Goal: Task Accomplishment & Management: Complete application form

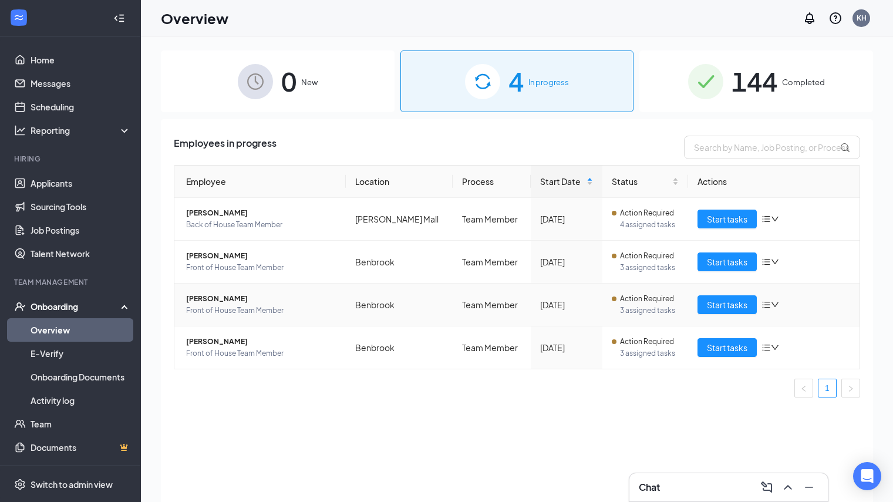
click at [253, 316] on span "Front of House Team Member" at bounding box center [261, 311] width 150 height 12
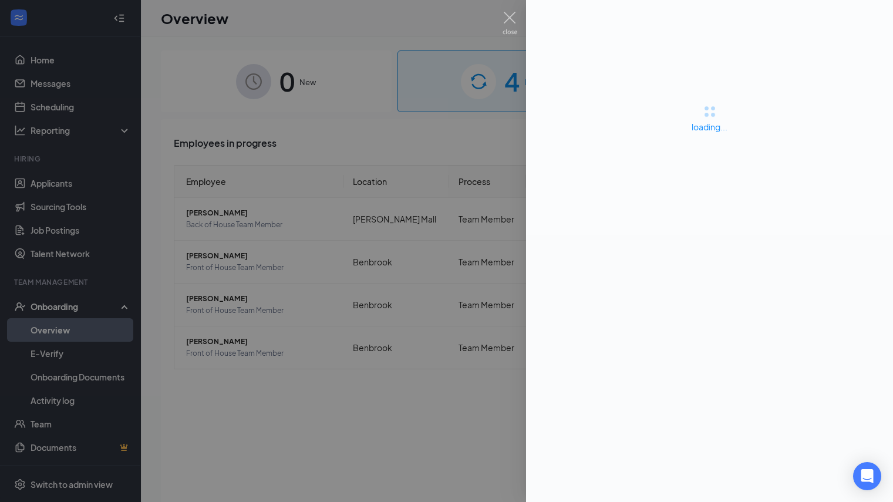
click at [320, 116] on div at bounding box center [446, 251] width 893 height 502
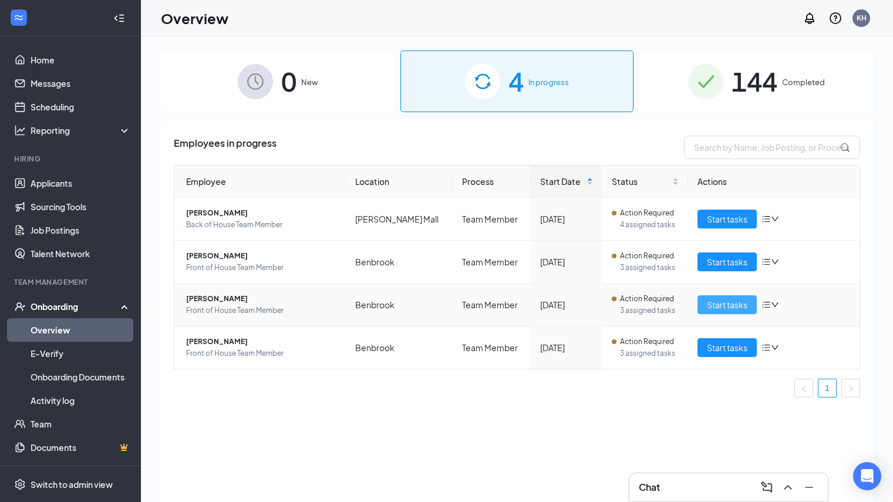
click at [715, 308] on span "Start tasks" at bounding box center [727, 304] width 40 height 13
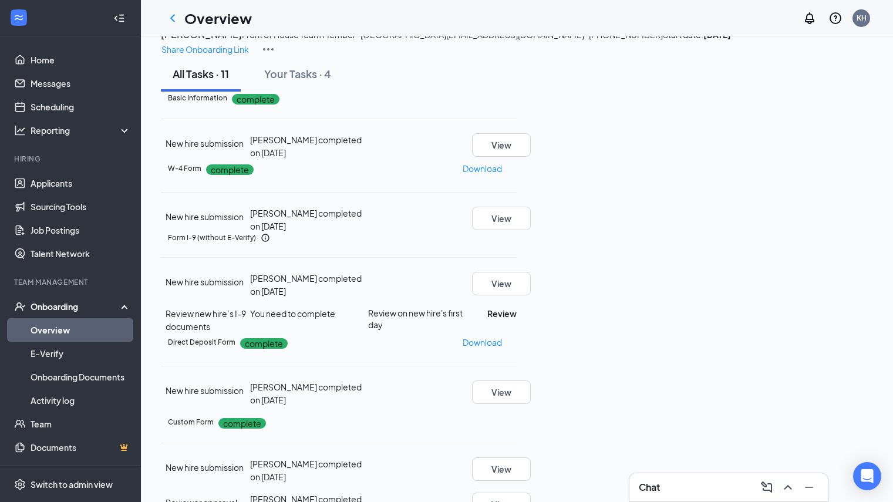
scroll to position [243, 0]
click at [516, 307] on button "Review" at bounding box center [501, 313] width 29 height 13
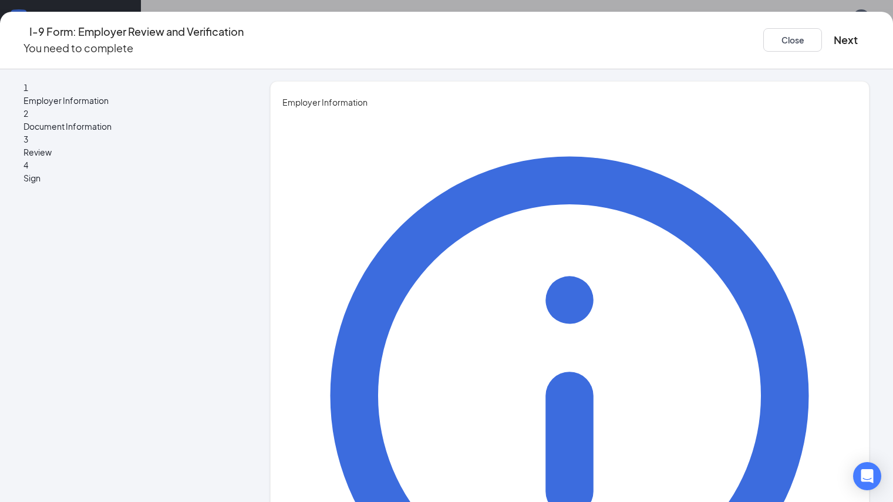
type input "[PERSON_NAME]"
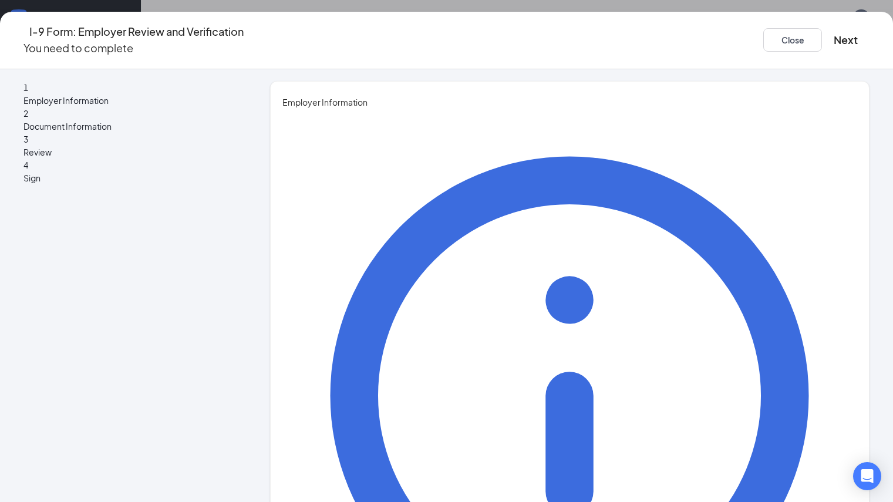
type input "Administrative Director"
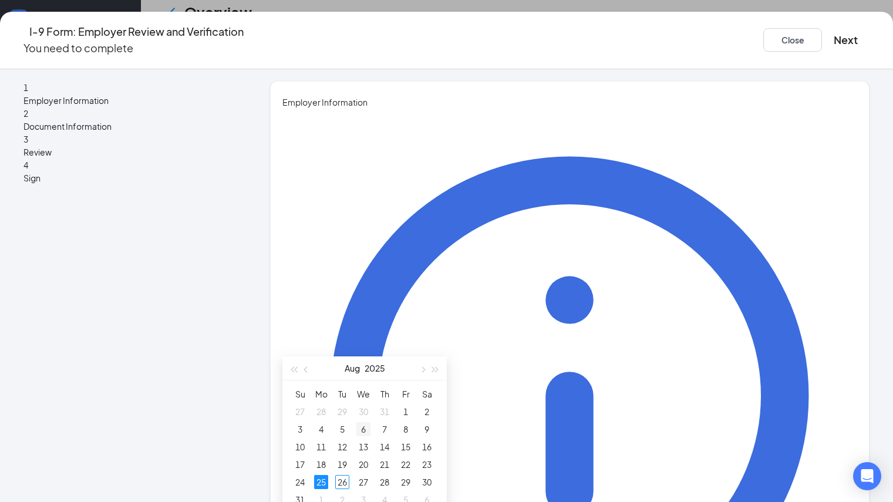
scroll to position [59, 0]
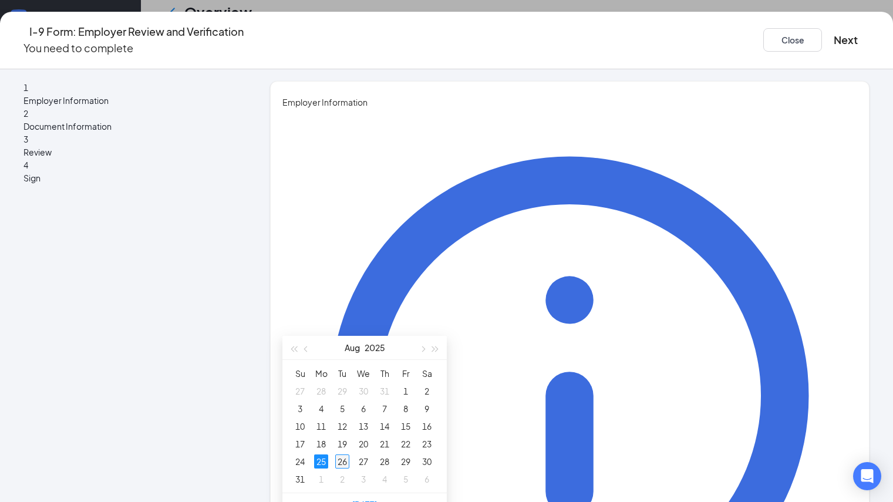
type input "[DATE]"
click at [342, 461] on div "26" at bounding box center [342, 461] width 14 height 14
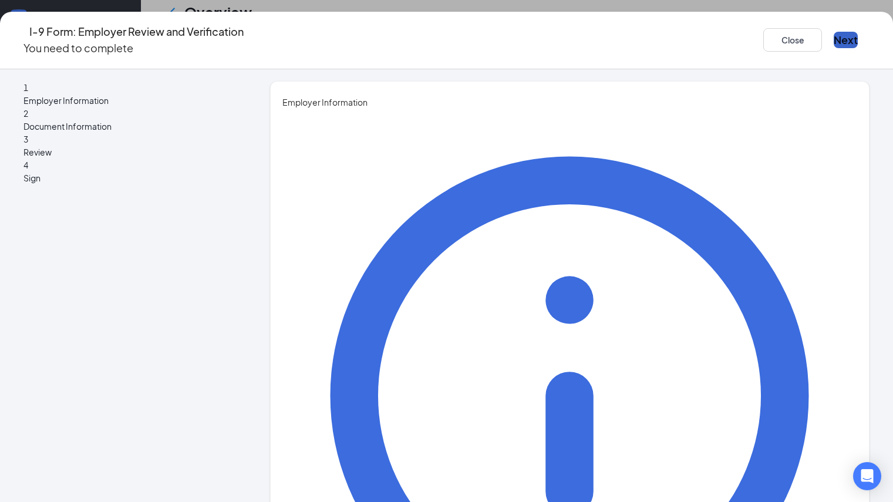
click at [833, 35] on button "Next" at bounding box center [845, 40] width 24 height 16
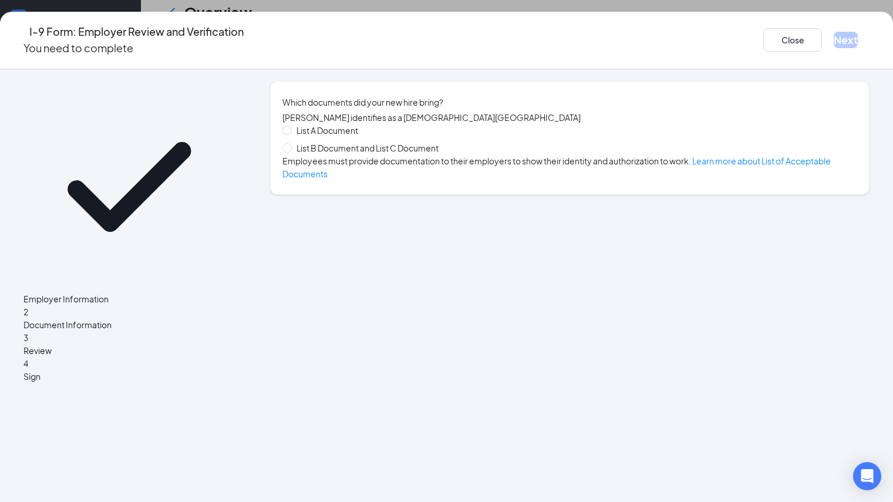
click at [413, 154] on span "List B Document and List C Document" at bounding box center [367, 147] width 151 height 13
click at [290, 151] on input "List B Document and List C Document" at bounding box center [286, 147] width 8 height 8
radio input "true"
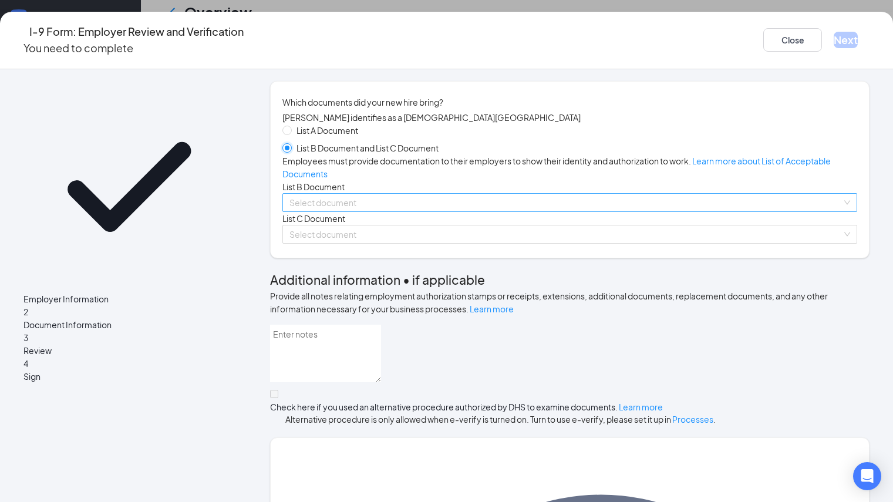
click at [409, 211] on span at bounding box center [565, 203] width 552 height 18
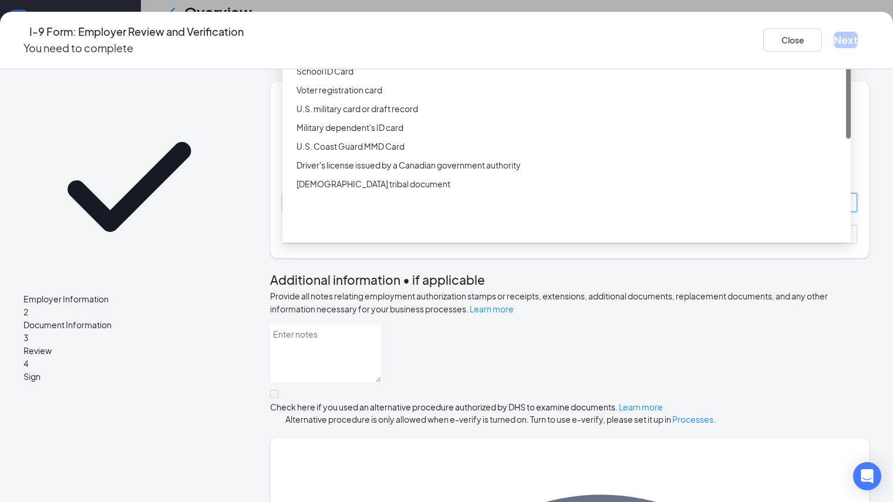
click at [411, 40] on div "Driver’s License issued by U.S State or outlying US possession" at bounding box center [569, 33] width 547 height 13
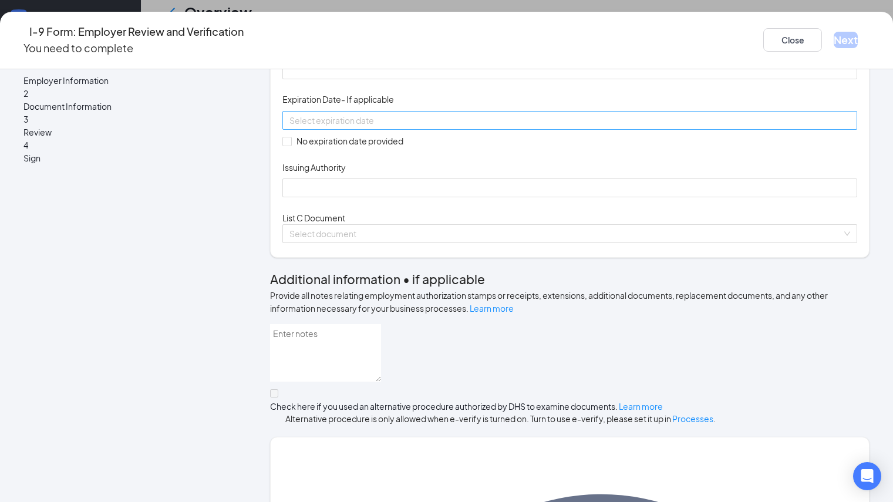
scroll to position [235, 0]
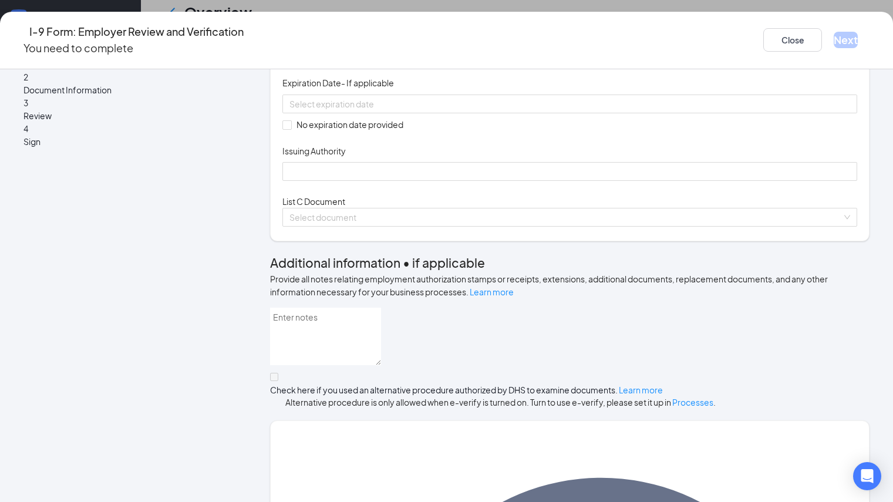
click at [416, 12] on span at bounding box center [569, 4] width 560 height 18
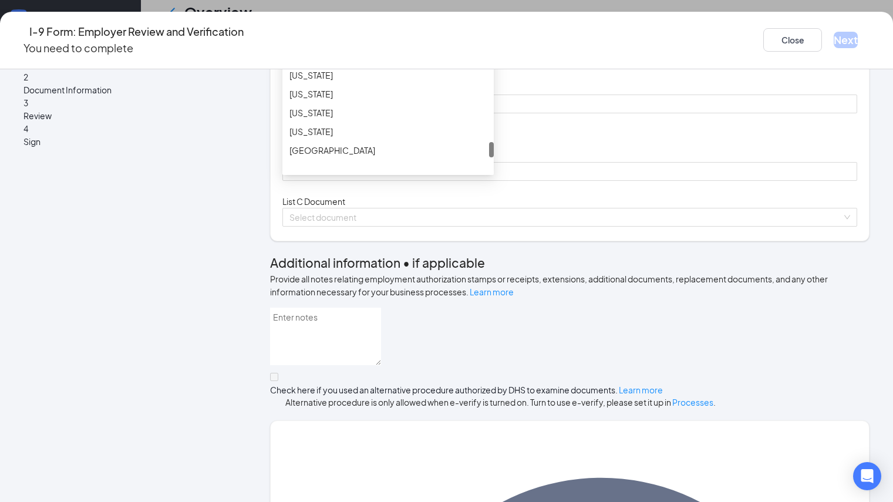
scroll to position [1232, 0]
click at [389, 58] on div "[US_STATE]" at bounding box center [387, 51] width 197 height 13
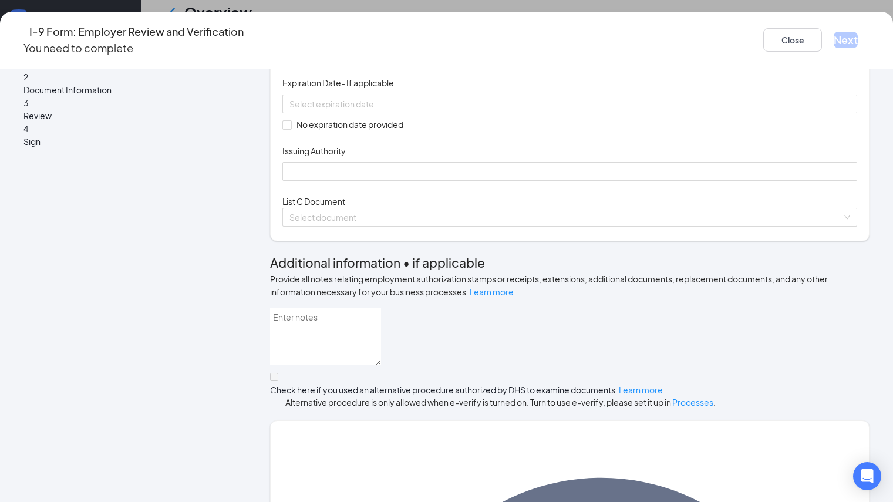
click at [358, 63] on input "Document Number" at bounding box center [569, 53] width 575 height 19
type input "42537341"
click at [305, 110] on input at bounding box center [568, 103] width 558 height 13
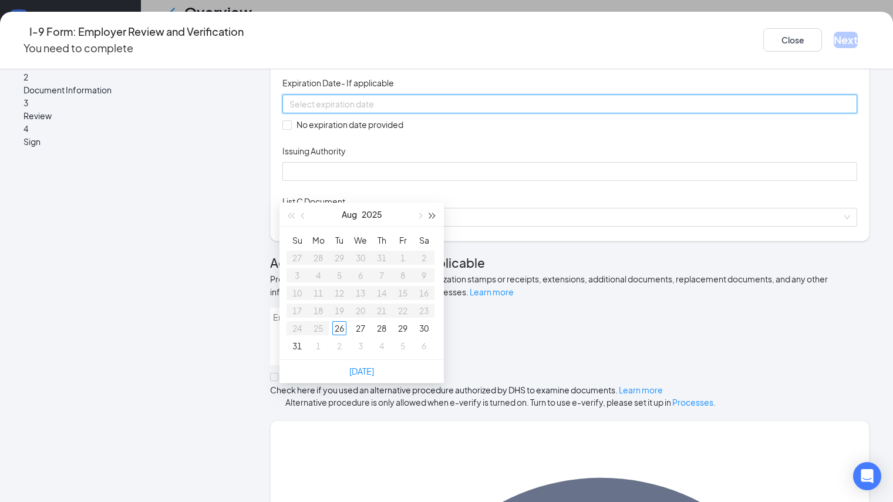
click at [429, 211] on button "button" at bounding box center [432, 213] width 13 height 23
click at [430, 211] on button "button" at bounding box center [432, 213] width 13 height 23
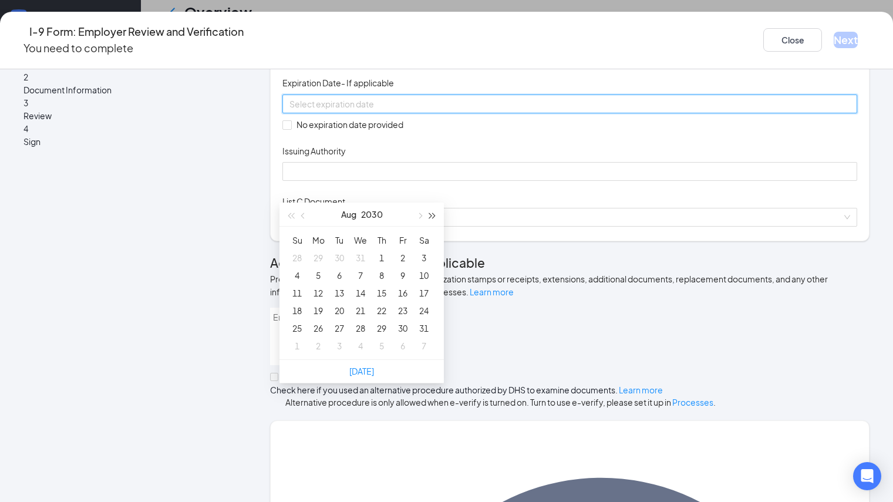
click at [430, 211] on button "button" at bounding box center [432, 213] width 13 height 23
click at [423, 216] on button "button" at bounding box center [419, 213] width 13 height 23
click at [320, 308] on div "18" at bounding box center [318, 310] width 14 height 14
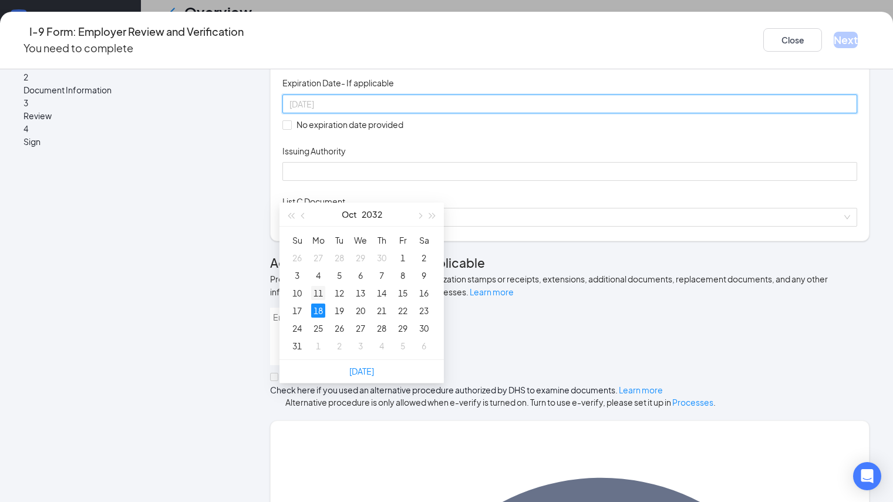
type input "[DATE]"
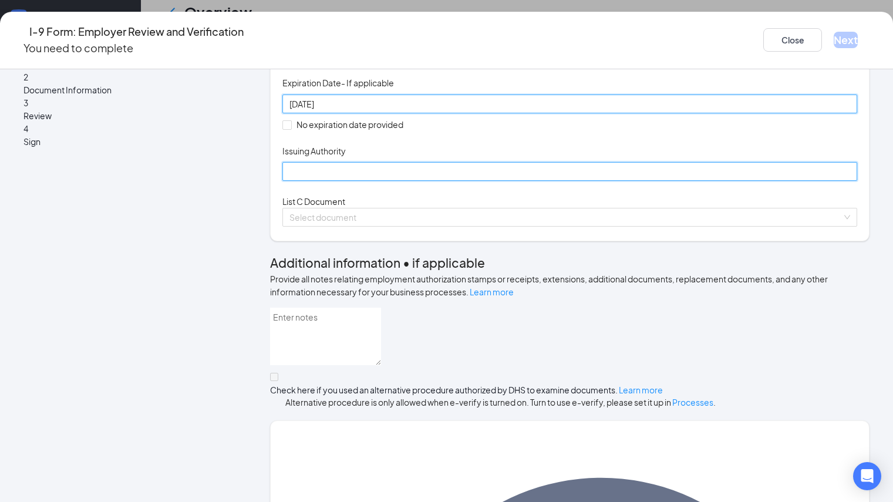
click at [350, 181] on input "Issuing Authority" at bounding box center [569, 171] width 575 height 19
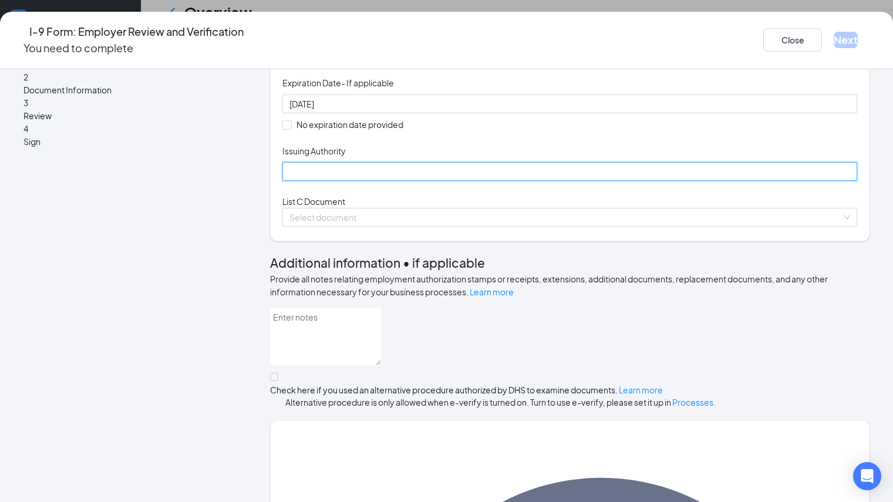
type input "[US_STATE] Department of Public Safety"
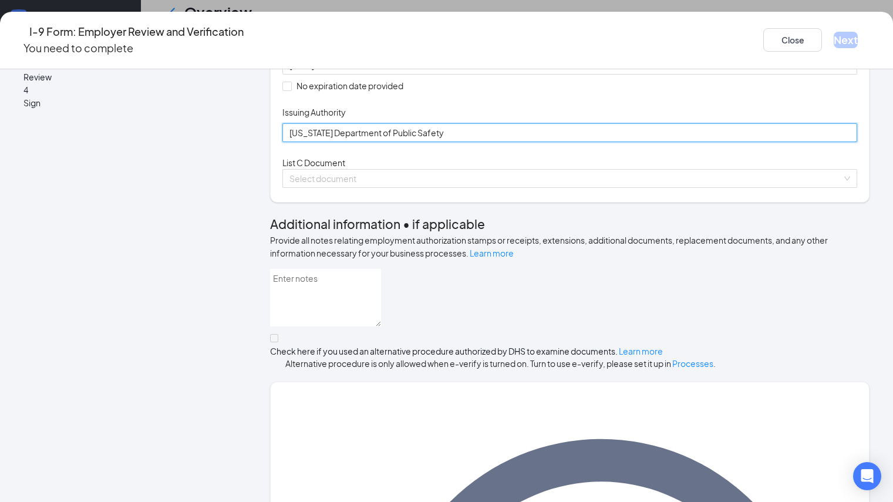
scroll to position [293, 0]
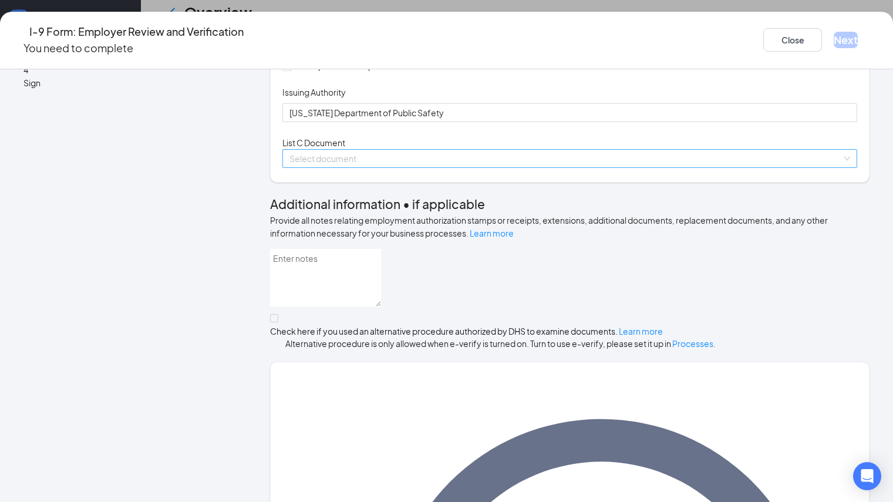
click at [399, 167] on input "search" at bounding box center [565, 159] width 552 height 18
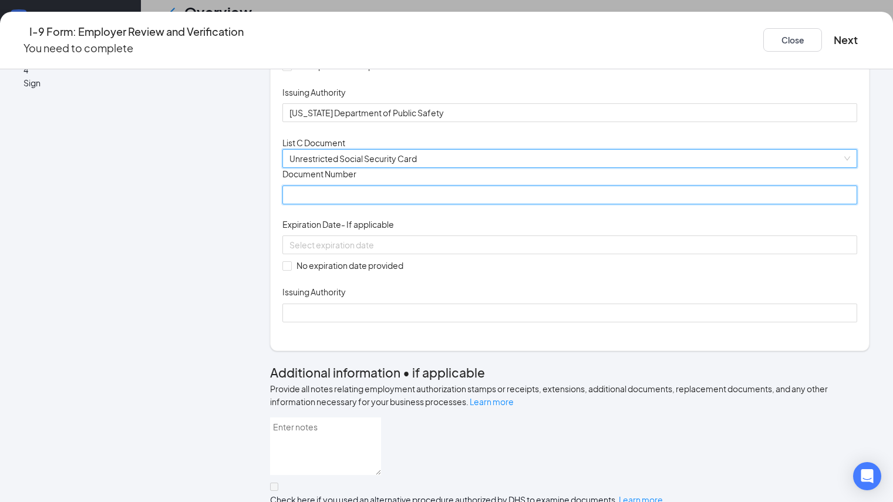
click at [373, 204] on input "Document Number" at bounding box center [569, 194] width 575 height 19
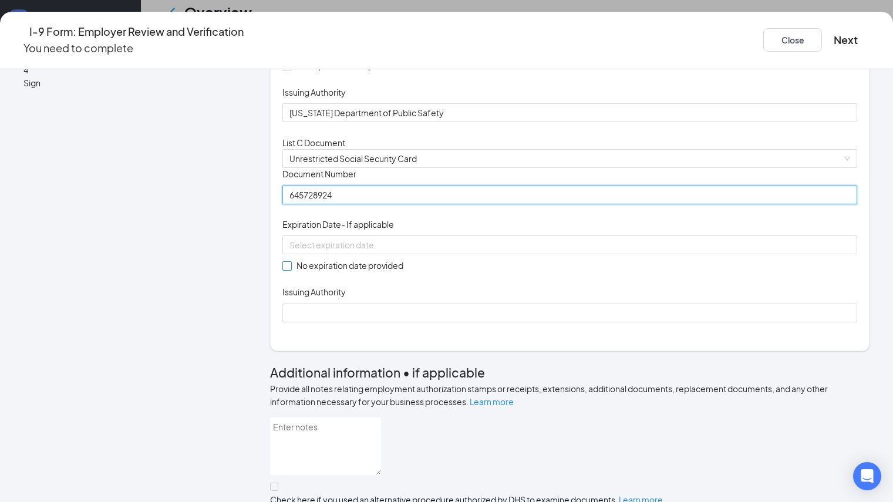
type input "645728924"
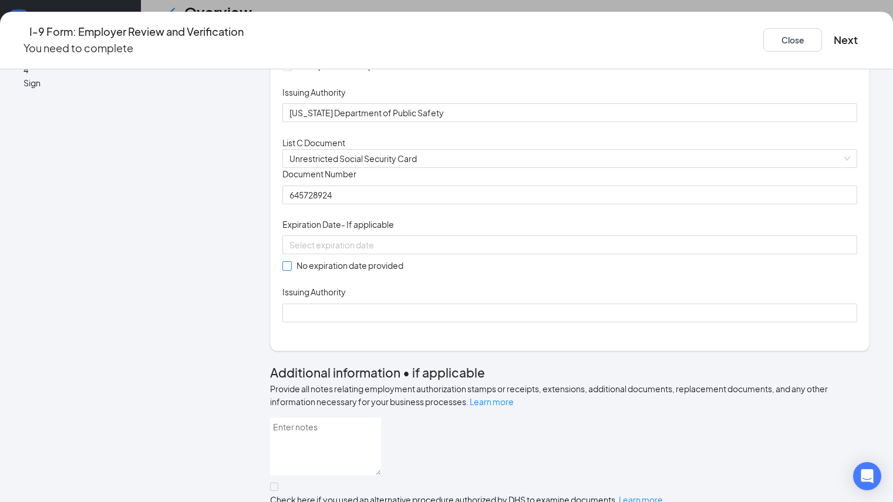
click at [380, 272] on span "No expiration date provided" at bounding box center [350, 265] width 116 height 13
click at [290, 269] on input "No expiration date provided" at bounding box center [286, 265] width 8 height 8
checkbox input "true"
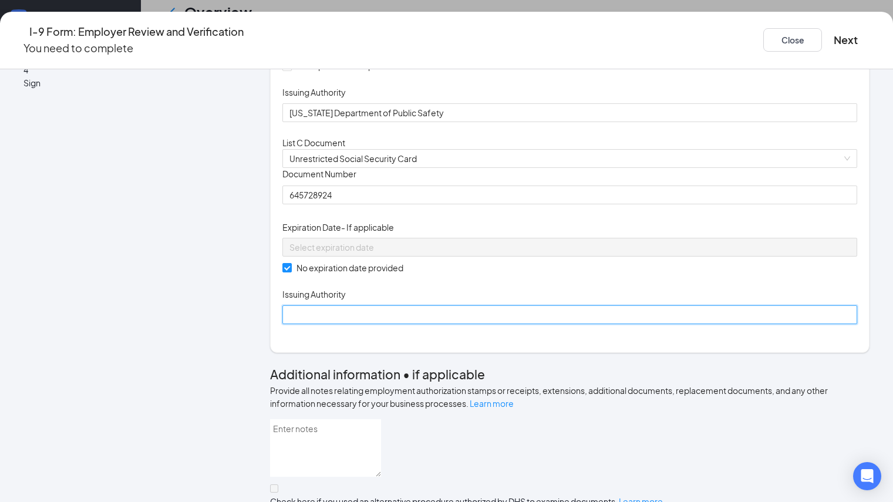
click at [367, 324] on input "Issuing Authority" at bounding box center [569, 314] width 575 height 19
type input "Social Security Administration"
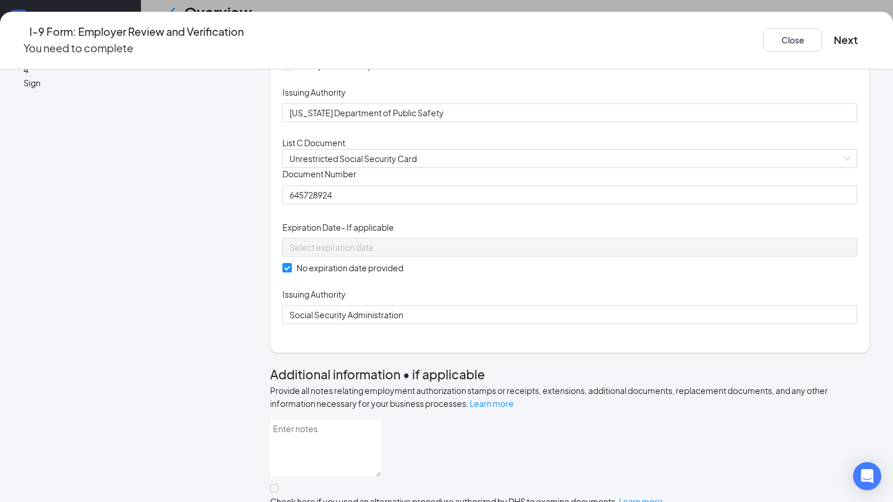
click at [580, 324] on div "Document Title Unrestricted Social Security Card Document Number 645728924 Expi…" at bounding box center [569, 246] width 575 height 156
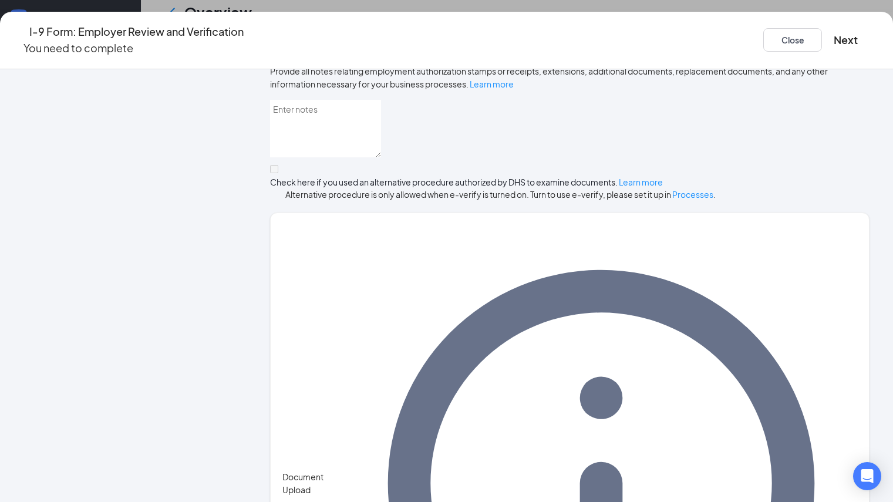
scroll to position [411, 0]
click at [833, 34] on button "Next" at bounding box center [845, 40] width 24 height 16
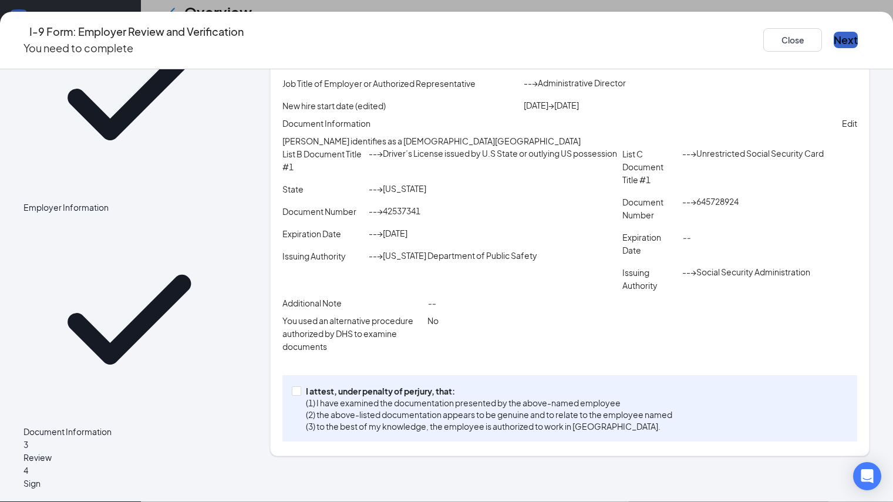
scroll to position [142, 0]
click at [398, 397] on p "I attest, under penalty of perjury, that:" at bounding box center [489, 391] width 366 height 12
click at [300, 394] on input "I attest, under penalty of [PERSON_NAME], that: (1) I have examined the documen…" at bounding box center [296, 390] width 8 height 8
checkbox input "true"
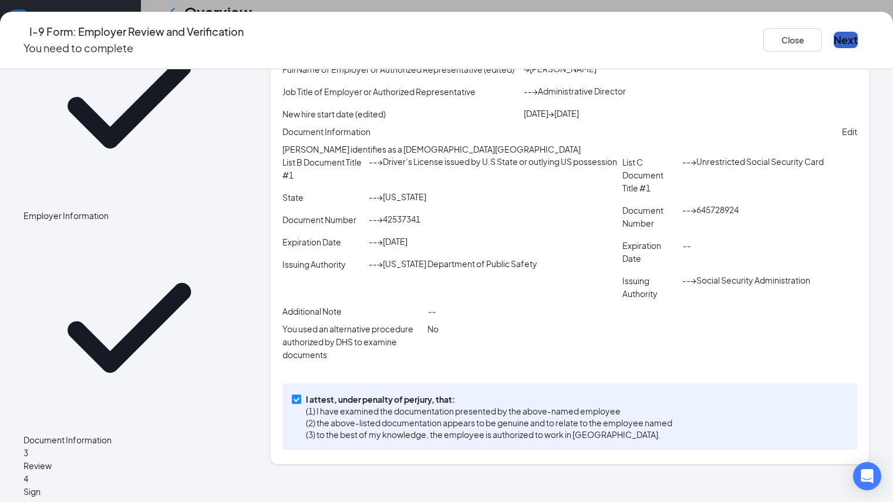
click at [833, 43] on button "Next" at bounding box center [845, 40] width 24 height 16
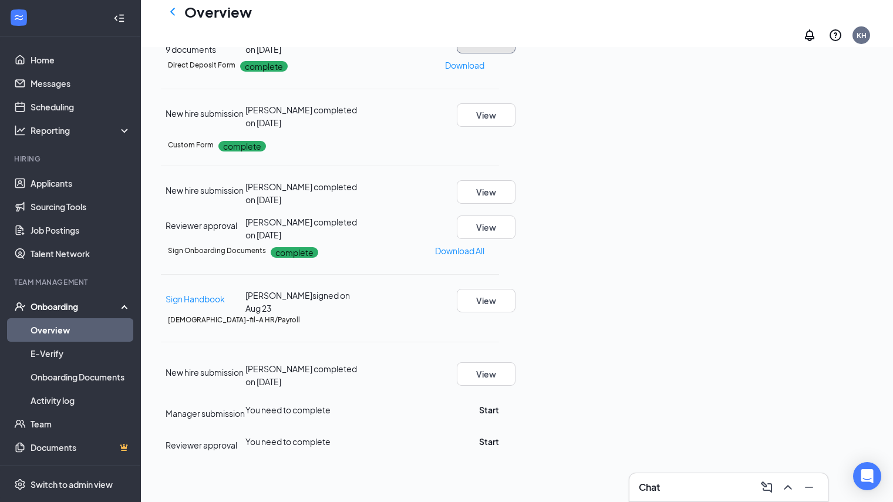
scroll to position [469, 0]
click at [499, 397] on div "Manager submission You need to complete Start" at bounding box center [330, 408] width 338 height 22
click at [499, 403] on button "Start" at bounding box center [489, 409] width 20 height 13
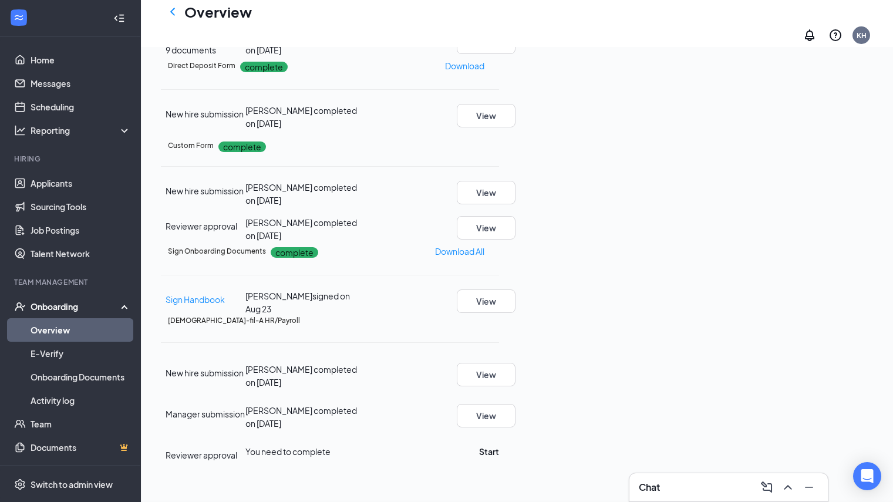
scroll to position [474, 0]
click at [499, 445] on button "Start" at bounding box center [489, 451] width 20 height 13
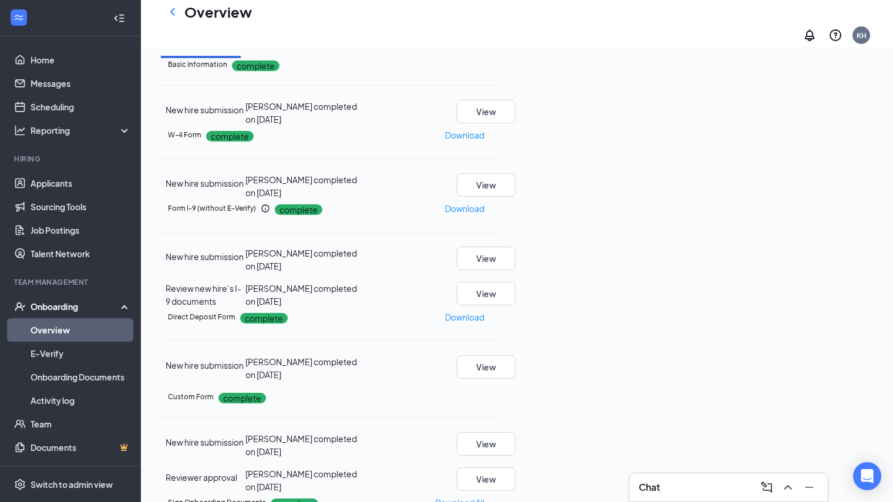
scroll to position [477, 0]
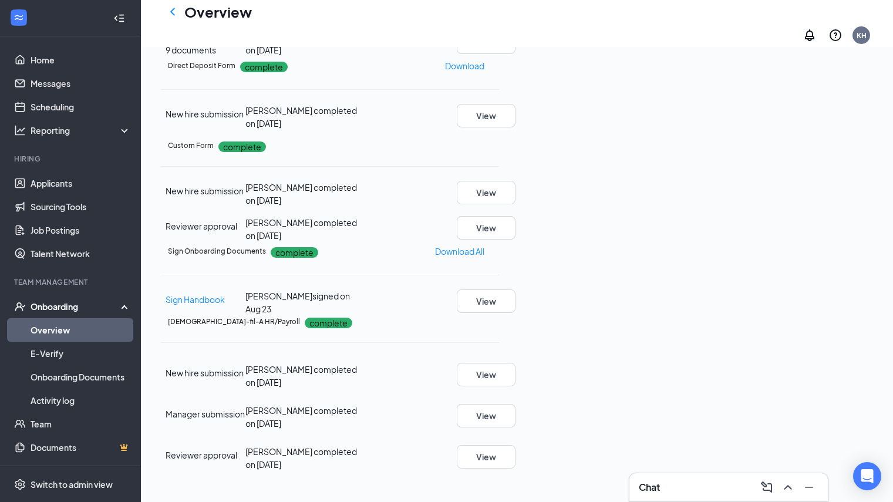
click at [116, 329] on link "Overview" at bounding box center [81, 329] width 100 height 23
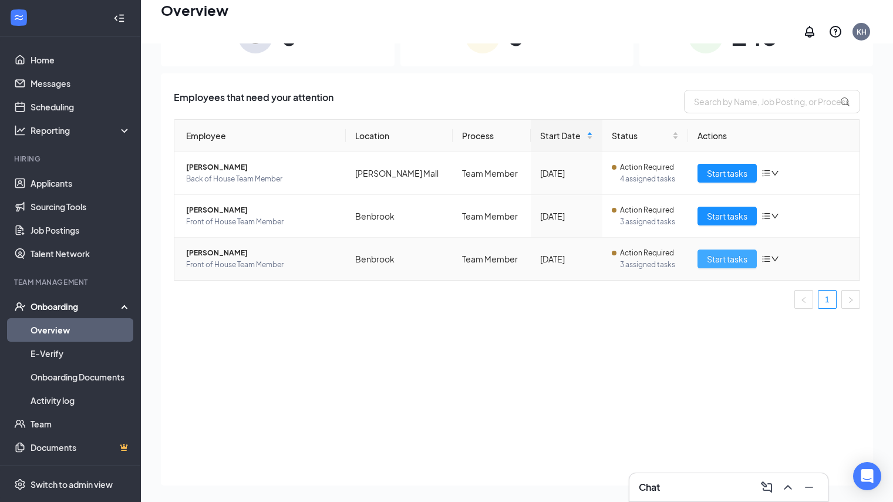
click at [718, 253] on span "Start tasks" at bounding box center [727, 258] width 40 height 13
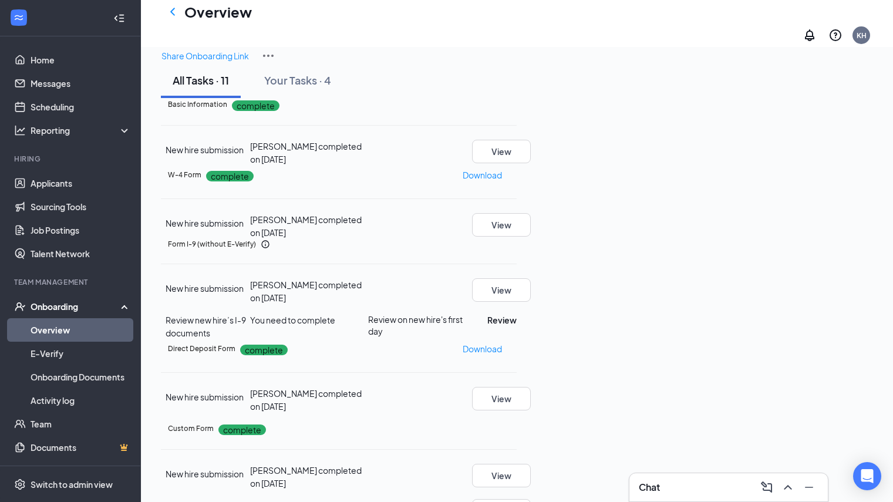
scroll to position [59, 0]
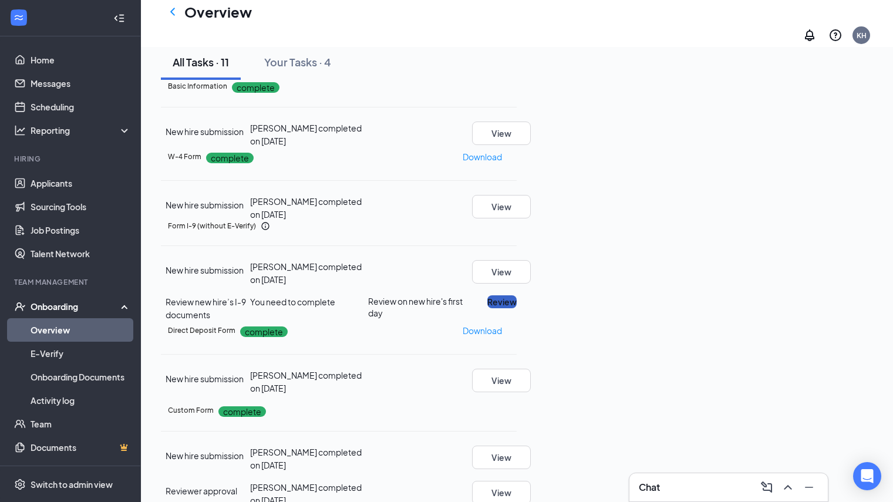
click at [516, 295] on button "Review" at bounding box center [501, 301] width 29 height 13
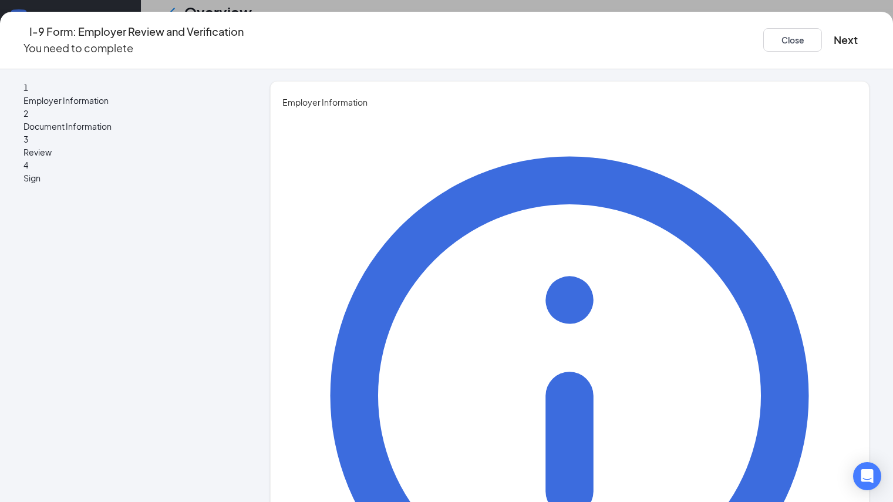
type input "[PERSON_NAME]"
drag, startPoint x: 346, startPoint y: 300, endPoint x: 346, endPoint y: 310, distance: 10.6
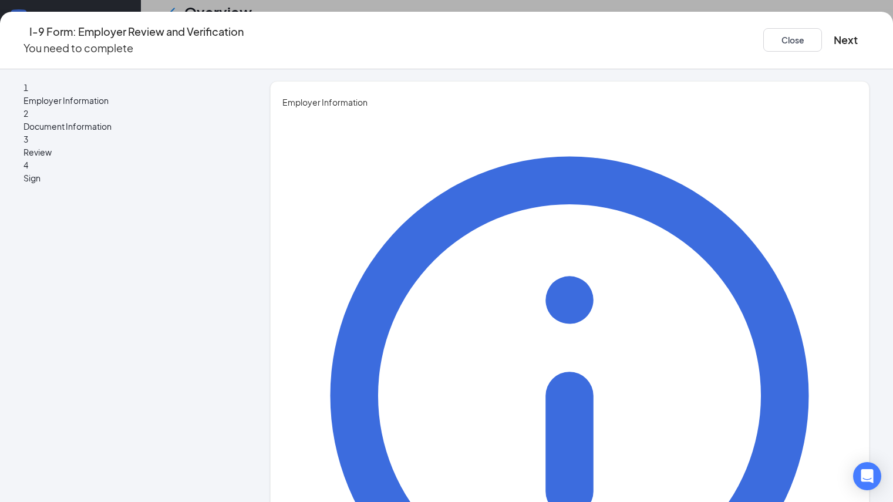
drag, startPoint x: 478, startPoint y: 379, endPoint x: 488, endPoint y: 372, distance: 12.2
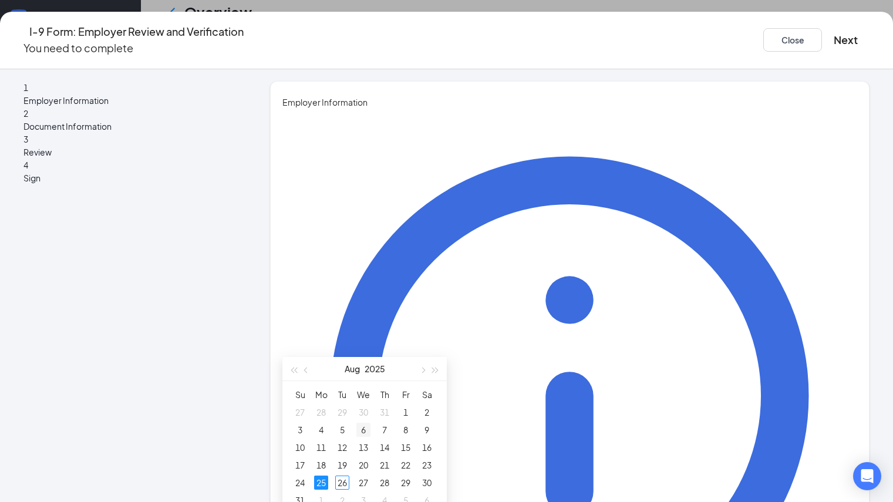
scroll to position [117, 0]
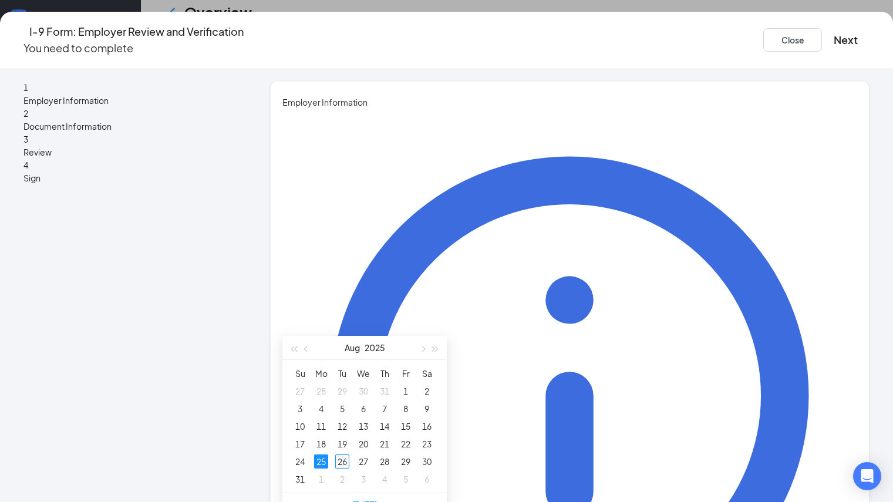
type input "[DATE]"
click at [342, 461] on div "26" at bounding box center [342, 461] width 14 height 14
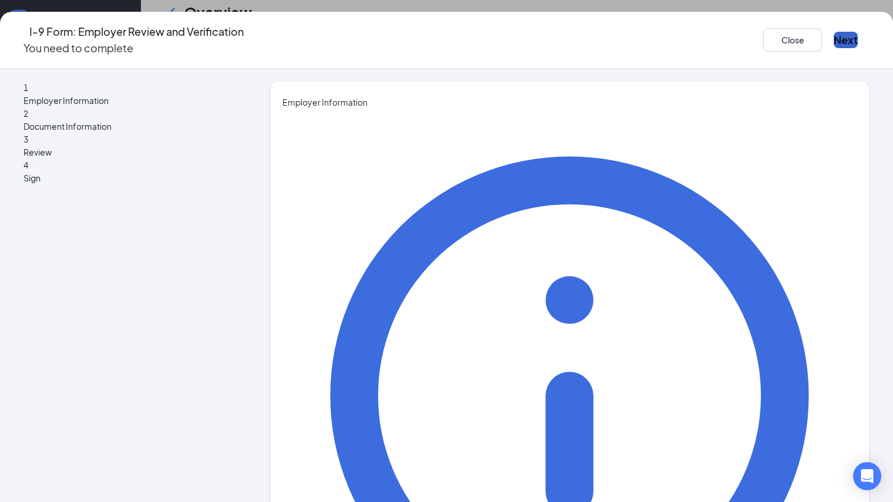
click at [833, 37] on button "Next" at bounding box center [845, 40] width 24 height 16
drag, startPoint x: 450, startPoint y: 298, endPoint x: 448, endPoint y: 310, distance: 12.4
type input "Administrative Director"
click at [833, 33] on button "Next" at bounding box center [845, 40] width 24 height 16
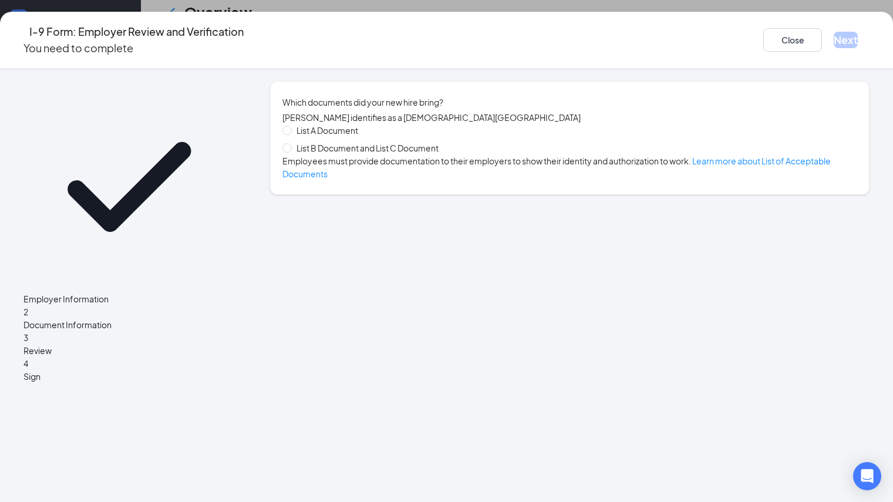
click at [396, 154] on span "List B Document and List C Document" at bounding box center [367, 147] width 151 height 13
click at [290, 151] on input "List B Document and List C Document" at bounding box center [286, 147] width 8 height 8
radio input "true"
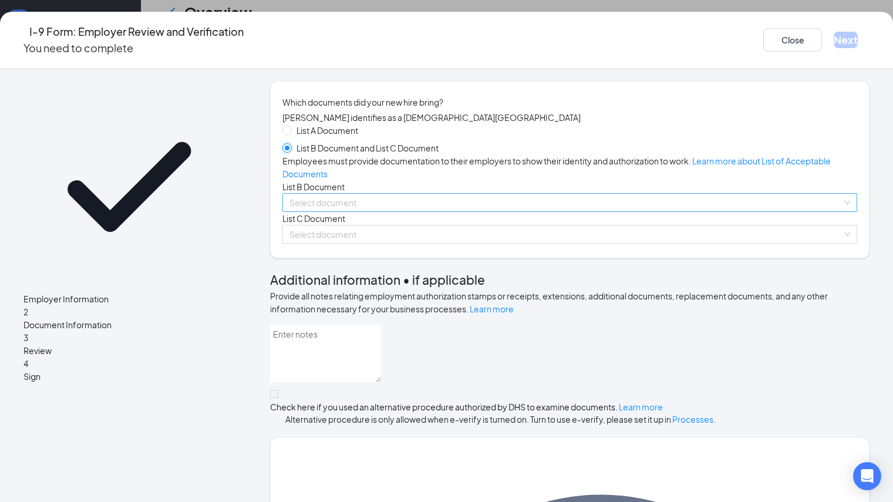
click at [368, 211] on span at bounding box center [565, 203] width 552 height 18
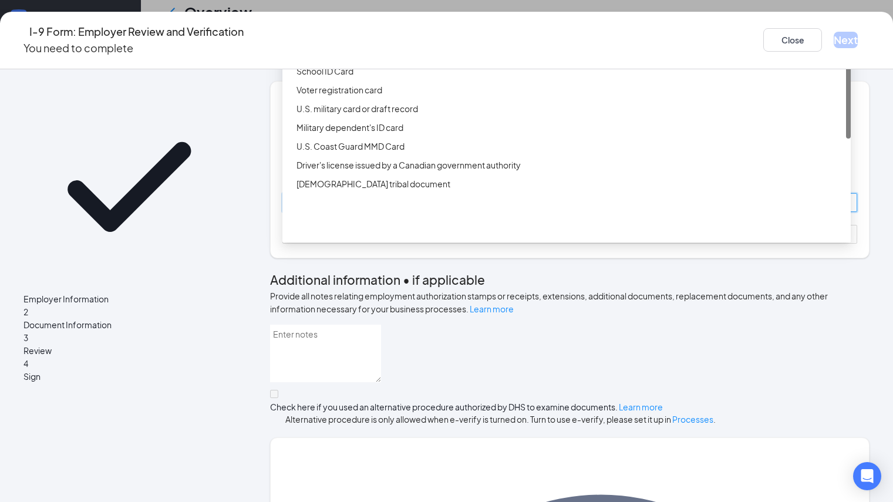
click at [367, 59] on div "ID Card issued by federal, state, or local government agency" at bounding box center [569, 52] width 547 height 13
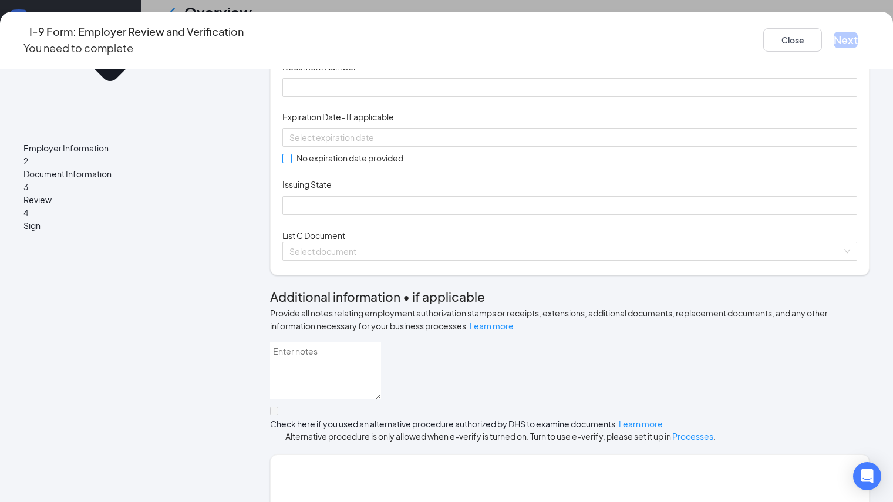
scroll to position [176, 0]
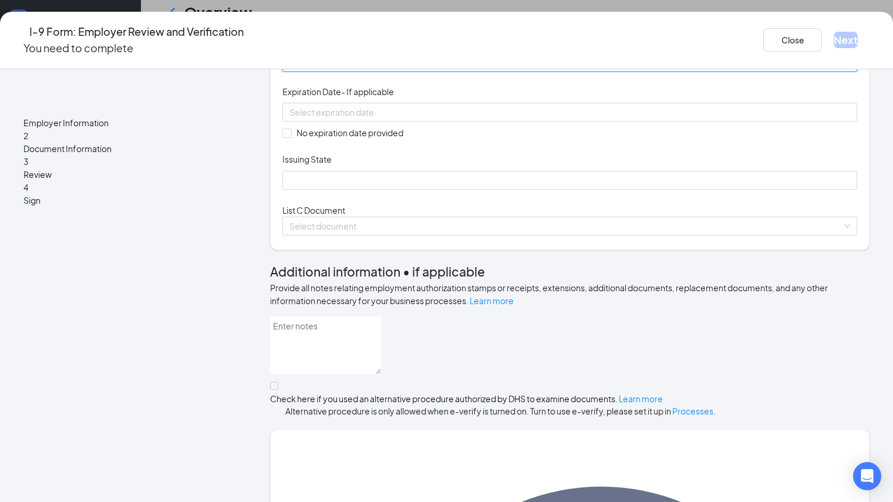
click at [370, 72] on input "Document Number" at bounding box center [569, 62] width 575 height 19
type input "47247437"
click at [360, 119] on input at bounding box center [568, 112] width 558 height 13
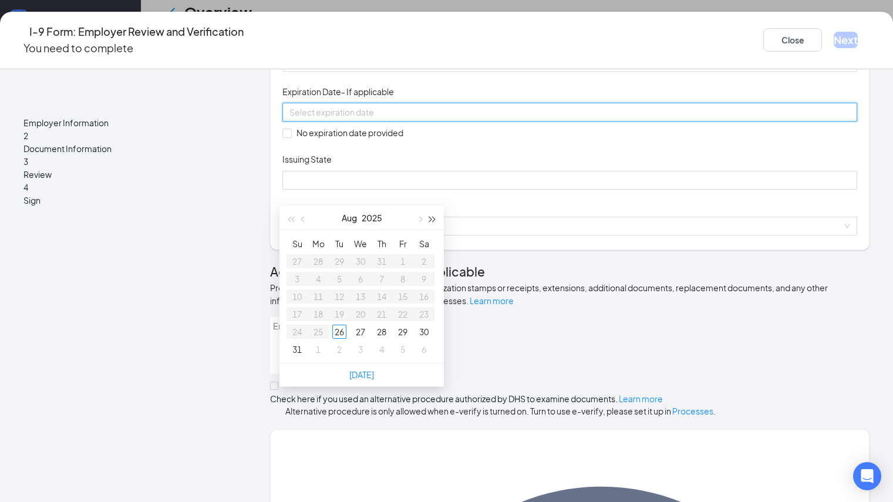
click at [436, 219] on button "button" at bounding box center [432, 217] width 13 height 23
type input "[DATE]"
click at [305, 219] on span "button" at bounding box center [304, 220] width 6 height 6
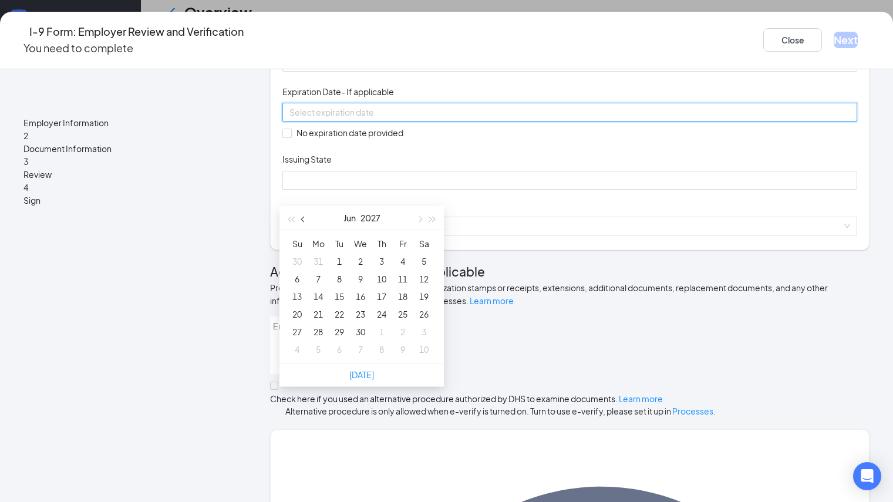
click at [305, 219] on span "button" at bounding box center [304, 220] width 6 height 6
click at [425, 335] on div "29" at bounding box center [424, 332] width 14 height 14
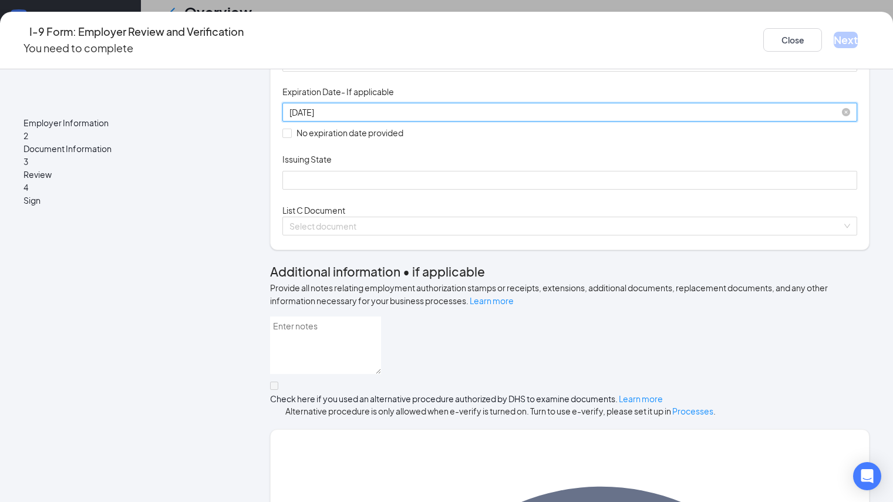
click at [438, 119] on div "[DATE]" at bounding box center [569, 112] width 560 height 13
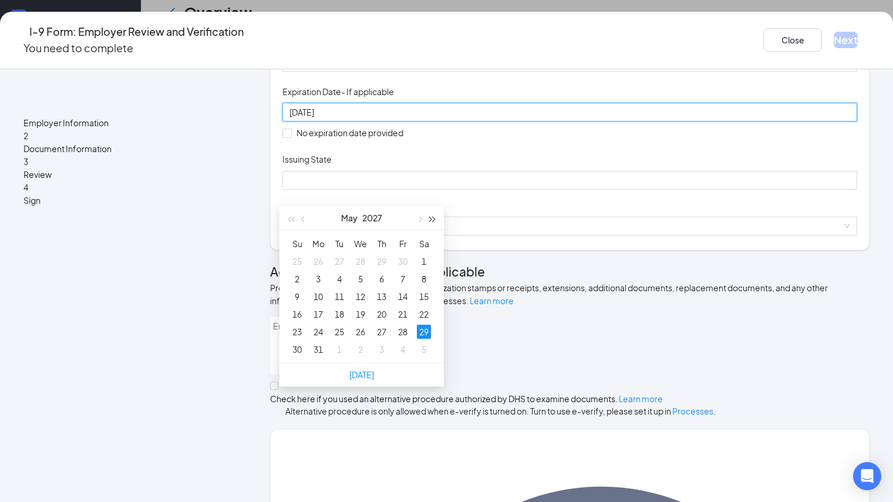
click at [430, 217] on span "button" at bounding box center [433, 220] width 6 height 6
type input "[DATE]"
click at [320, 333] on div "29" at bounding box center [318, 332] width 14 height 14
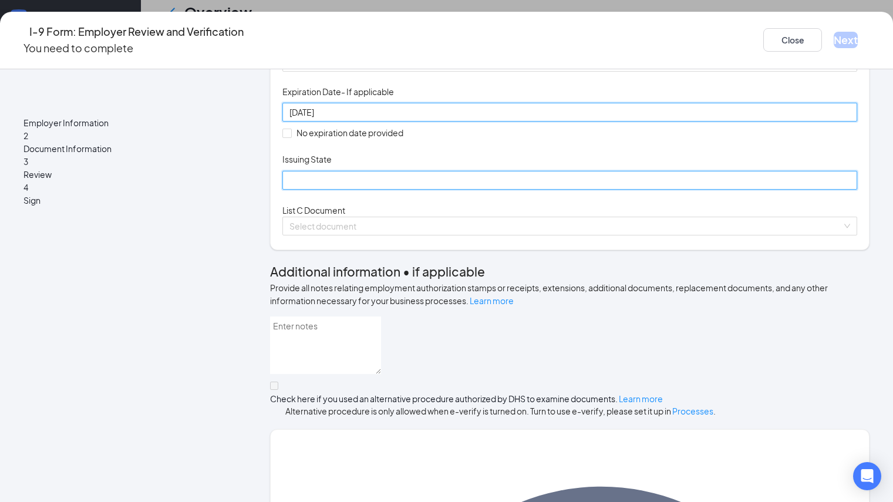
click at [391, 190] on input "Issuing State" at bounding box center [569, 180] width 575 height 19
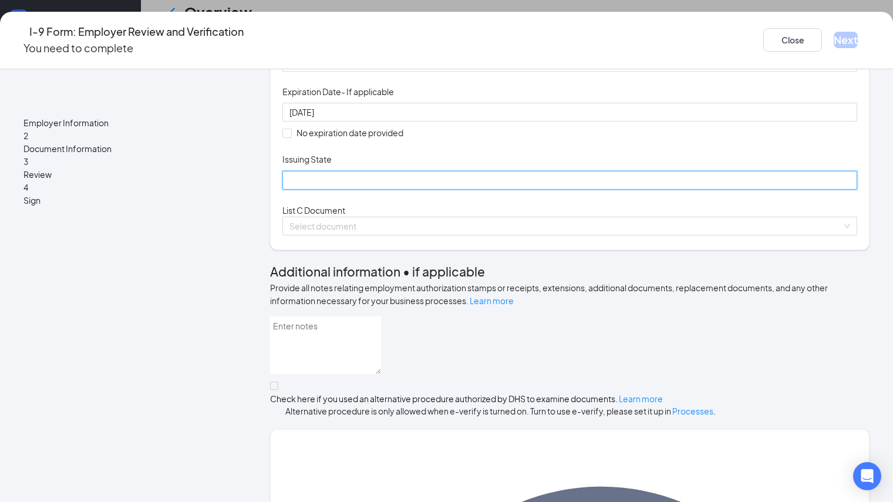
type input "[US_STATE]"
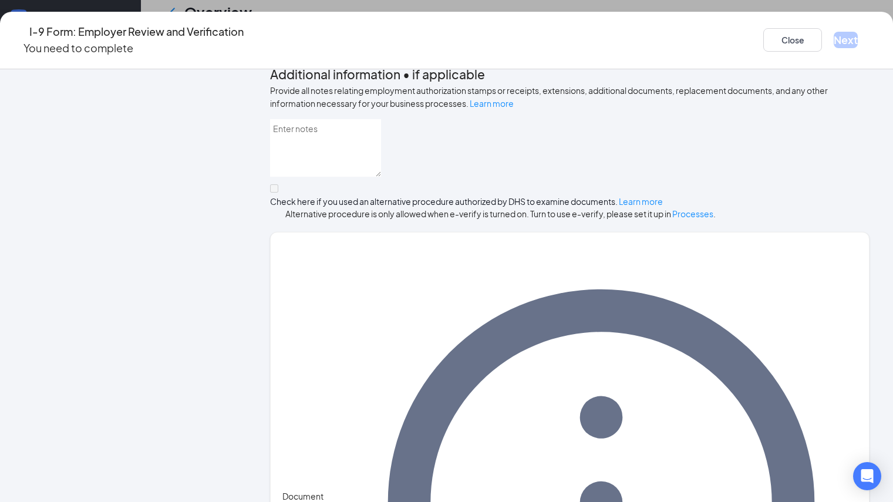
click at [620, 38] on span at bounding box center [565, 29] width 552 height 18
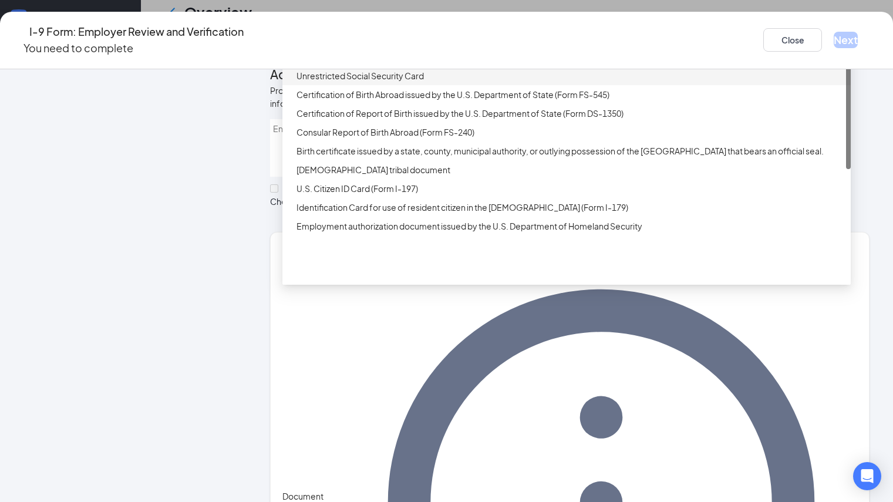
click at [508, 82] on div "Unrestricted Social Security Card" at bounding box center [569, 75] width 547 height 13
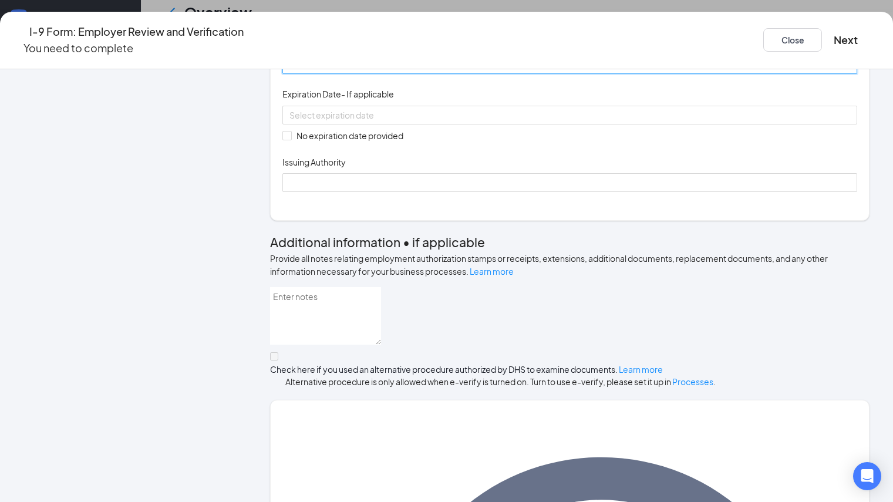
click at [376, 74] on input "Document Number" at bounding box center [569, 64] width 575 height 19
type input "640867041"
click at [303, 142] on span "No expiration date provided" at bounding box center [350, 135] width 116 height 13
click at [290, 139] on input "No expiration date provided" at bounding box center [286, 135] width 8 height 8
checkbox input "true"
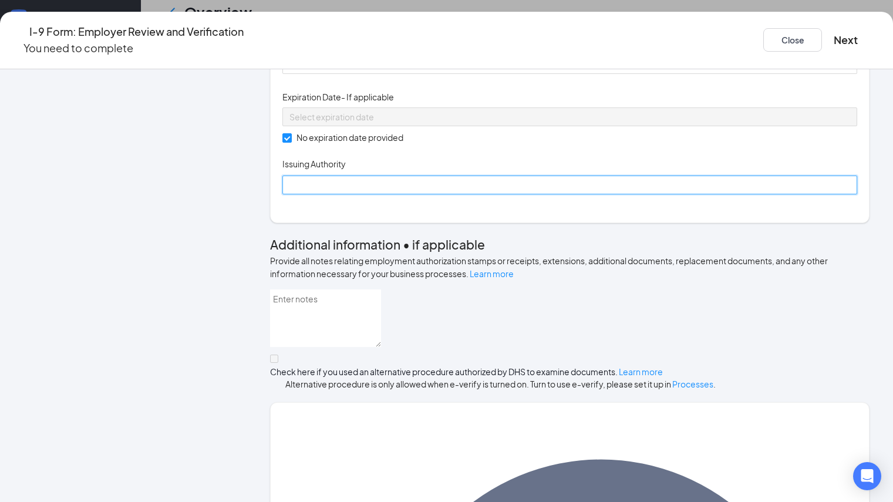
click at [327, 194] on input "Issuing Authority" at bounding box center [569, 184] width 575 height 19
type input "Social Security Administration"
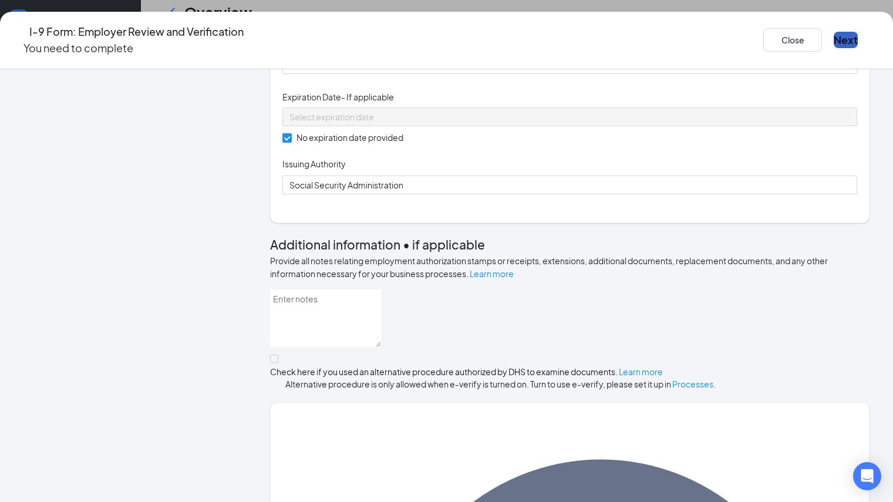
click at [833, 36] on button "Next" at bounding box center [845, 40] width 24 height 16
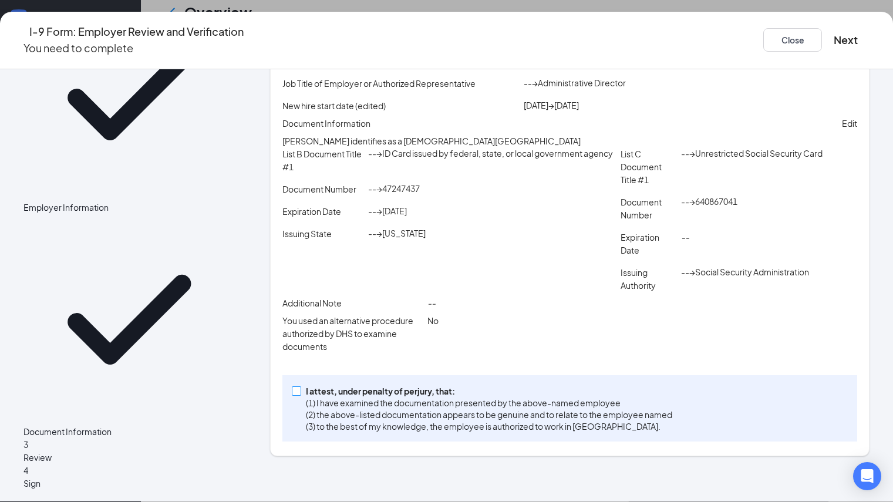
click at [443, 397] on p "I attest, under penalty of perjury, that:" at bounding box center [489, 391] width 366 height 12
click at [300, 394] on input "I attest, under penalty of [PERSON_NAME], that: (1) I have examined the documen…" at bounding box center [296, 390] width 8 height 8
checkbox input "true"
click at [833, 32] on button "Next" at bounding box center [845, 40] width 24 height 16
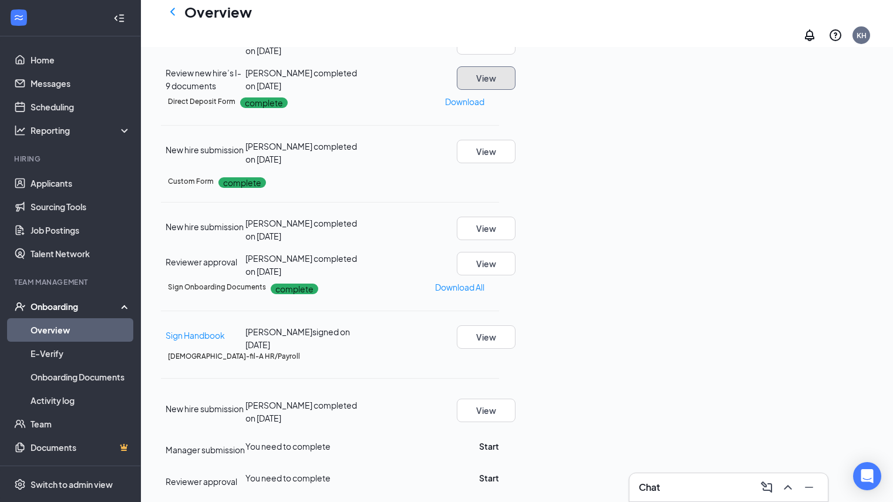
scroll to position [216, 0]
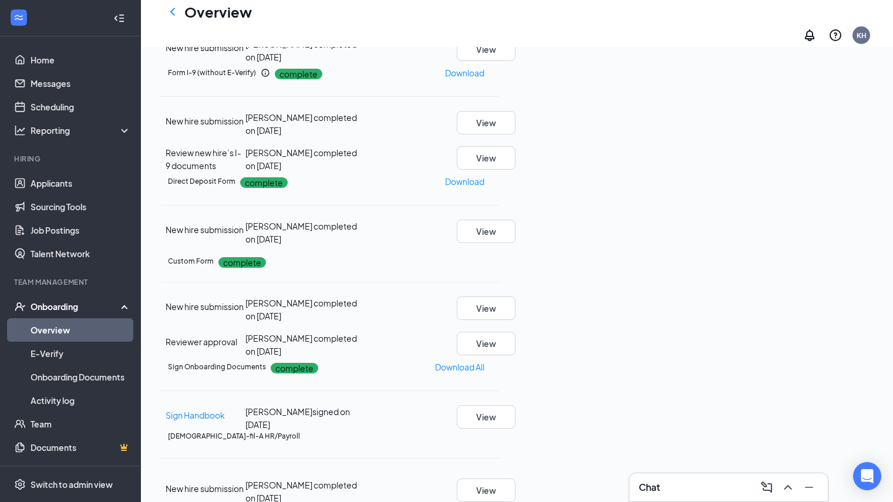
scroll to position [221, 0]
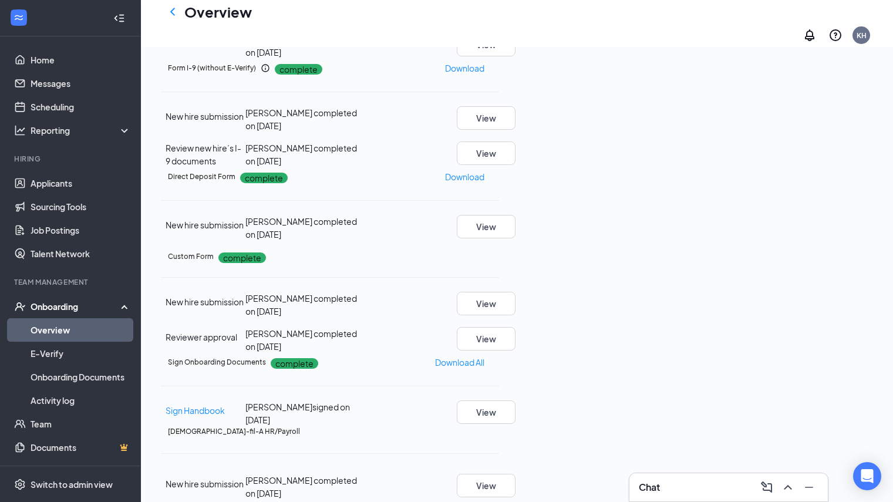
click at [92, 323] on link "Overview" at bounding box center [81, 329] width 100 height 23
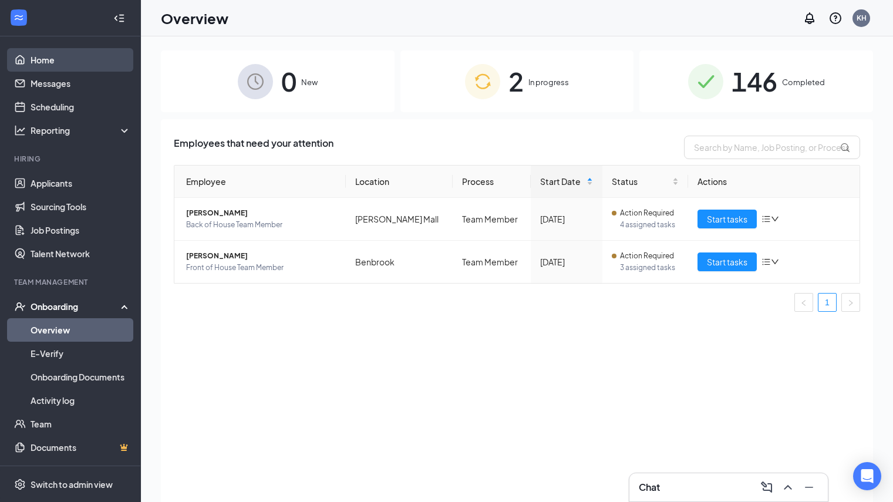
click at [78, 60] on link "Home" at bounding box center [81, 59] width 100 height 23
